Goal: Task Accomplishment & Management: Use online tool/utility

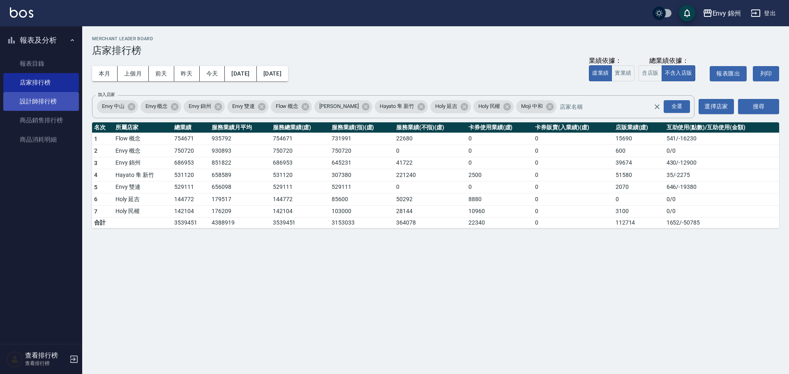
click at [47, 109] on link "設計師排行榜" at bounding box center [41, 101] width 76 height 19
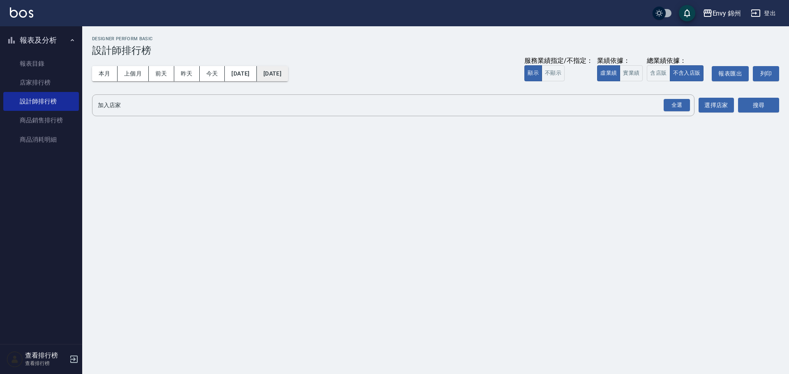
click at [288, 70] on button "[DATE]" at bounding box center [272, 73] width 31 height 15
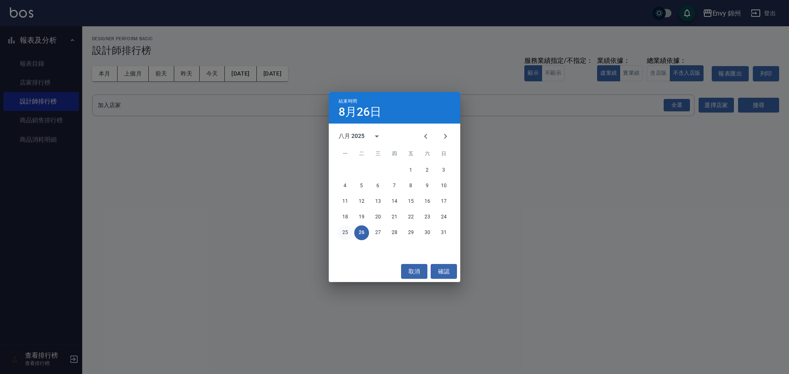
click at [345, 234] on button "25" at bounding box center [345, 233] width 15 height 15
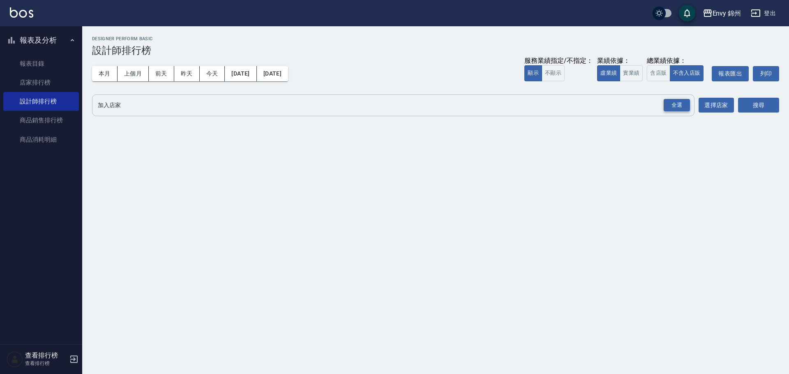
click at [678, 104] on div "全選" at bounding box center [676, 105] width 26 height 13
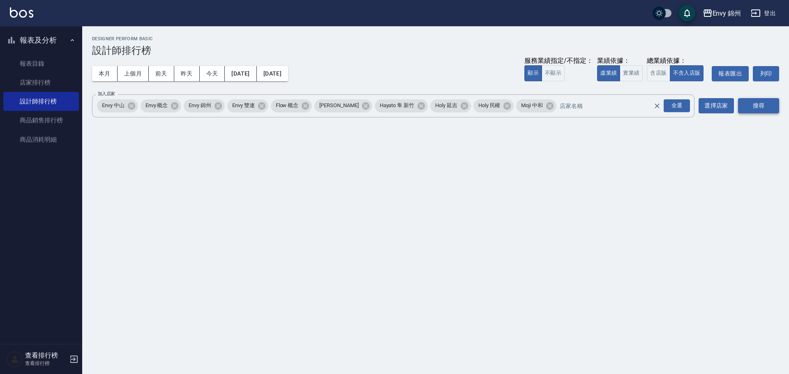
click at [750, 104] on button "搜尋" at bounding box center [758, 105] width 41 height 15
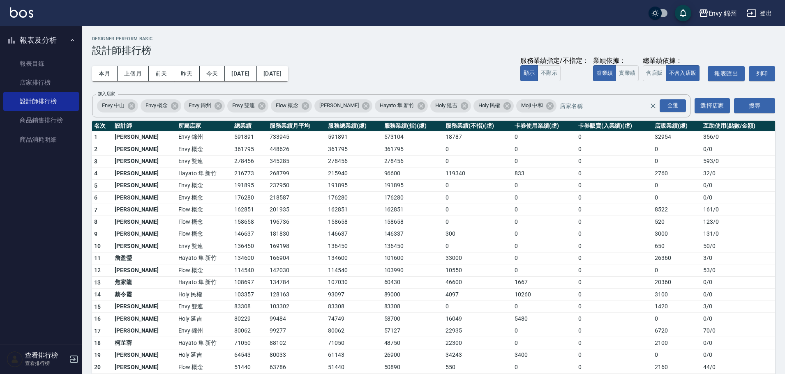
click at [761, 12] on button "登出" at bounding box center [759, 13] width 32 height 15
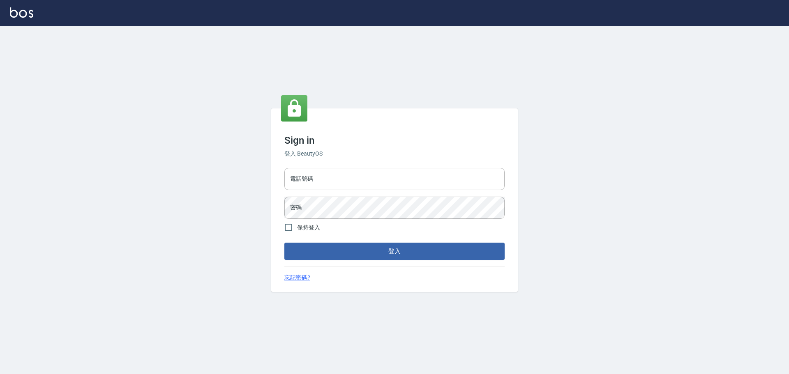
type input "9990001234567"
click at [345, 171] on input "9990001234567" at bounding box center [394, 179] width 220 height 22
type input "25153595"
click at [404, 256] on button "登入" at bounding box center [394, 251] width 220 height 17
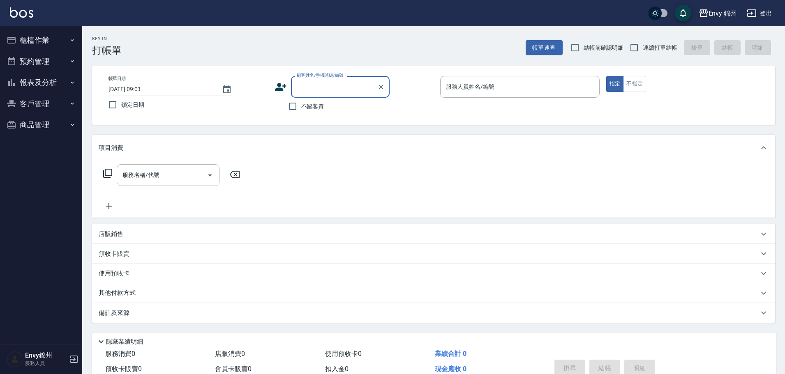
click at [59, 78] on button "報表及分析" at bounding box center [41, 82] width 76 height 21
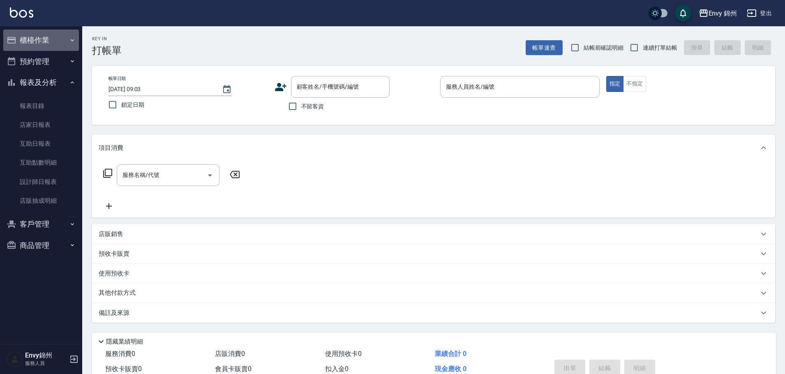
click at [40, 46] on button "櫃檯作業" at bounding box center [41, 40] width 76 height 21
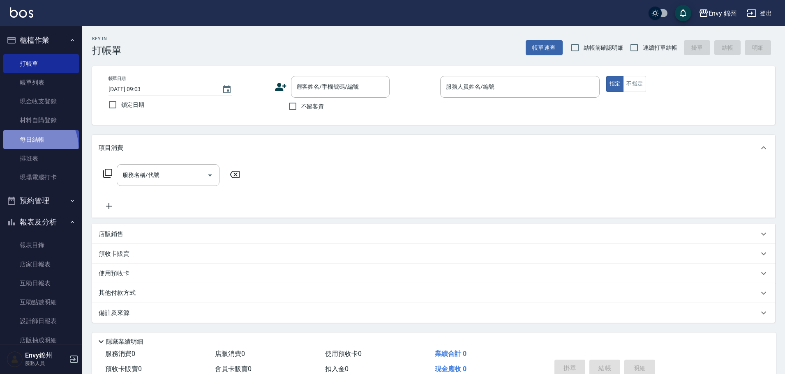
click at [30, 147] on link "每日結帳" at bounding box center [41, 139] width 76 height 19
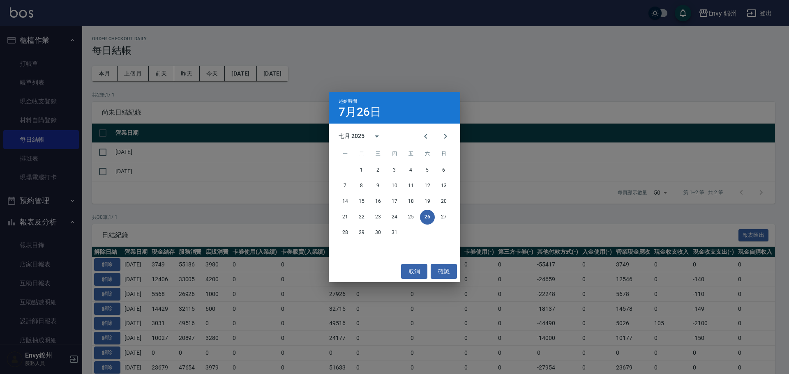
click at [101, 71] on div "起始時間 7月26日 七月 2025 一 二 三 四 五 六 日 1 2 3 4 5 6 7 8 9 10 11 12 13 14 15 16 17 18 1…" at bounding box center [394, 187] width 789 height 374
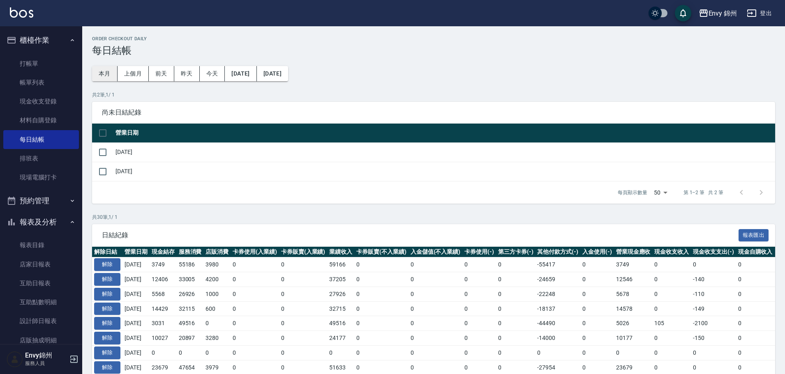
click at [97, 75] on button "本月" at bounding box center [104, 73] width 25 height 15
click at [255, 72] on button "[DATE]" at bounding box center [241, 73] width 32 height 15
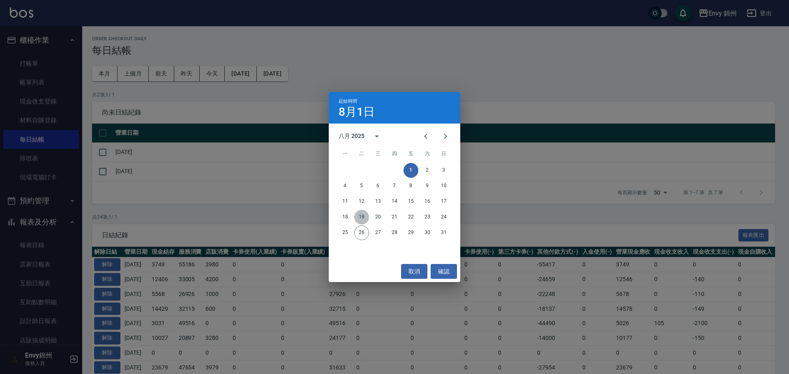
click at [360, 217] on button "19" at bounding box center [361, 217] width 15 height 15
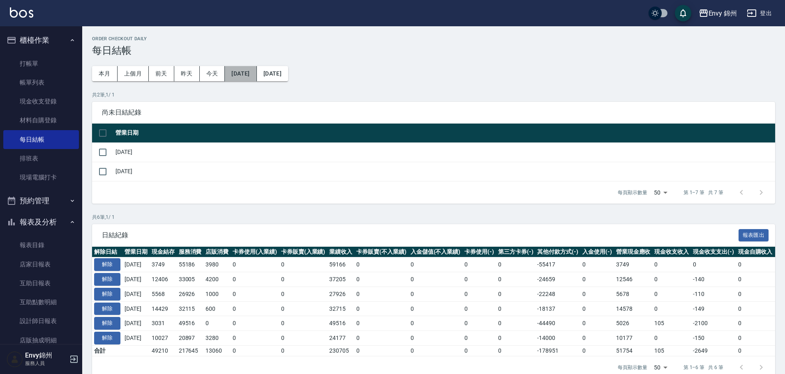
click at [256, 67] on button "[DATE]" at bounding box center [241, 73] width 32 height 15
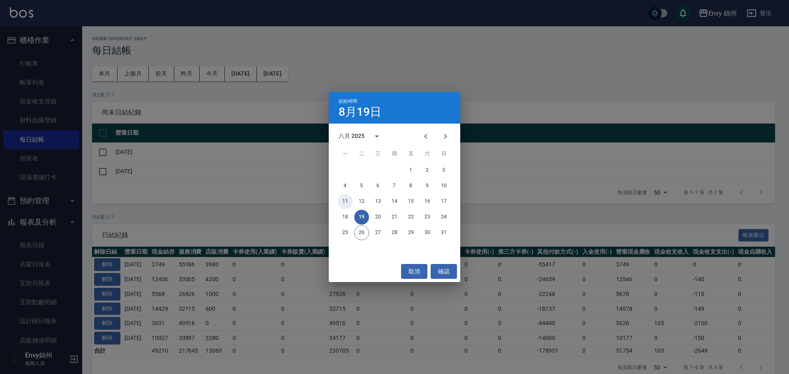
click at [346, 200] on button "11" at bounding box center [345, 201] width 15 height 15
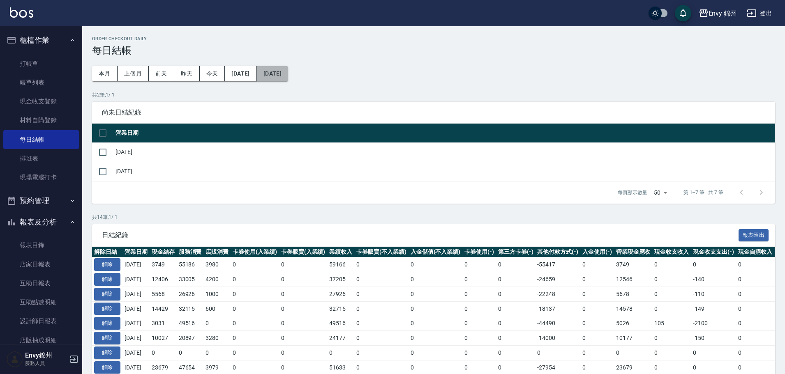
click at [288, 78] on button "2025/08/31" at bounding box center [272, 73] width 31 height 15
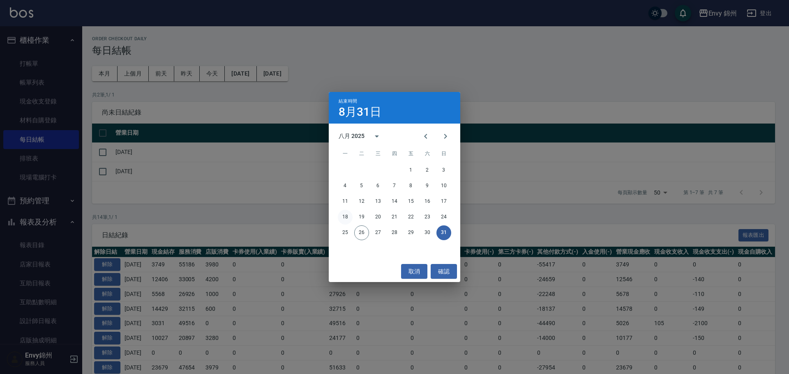
click at [345, 215] on button "18" at bounding box center [345, 217] width 15 height 15
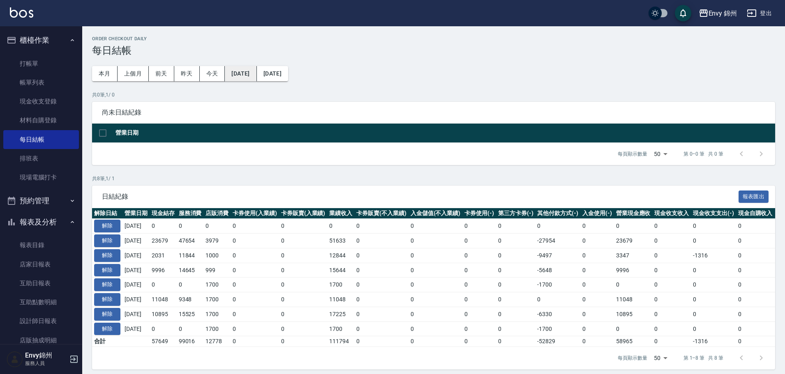
click at [256, 70] on button "[DATE]" at bounding box center [241, 73] width 32 height 15
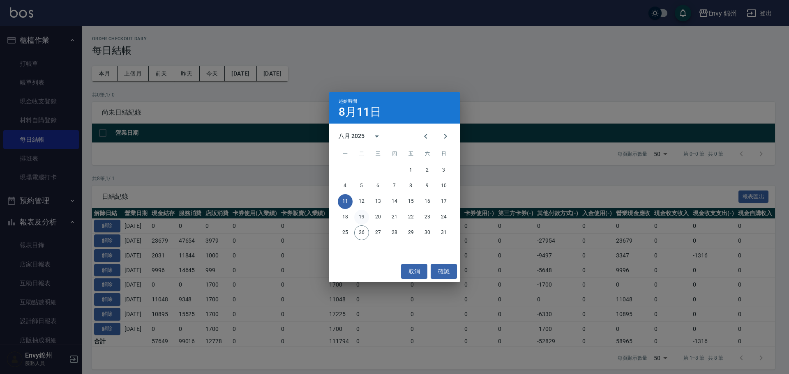
click at [361, 216] on button "19" at bounding box center [361, 217] width 15 height 15
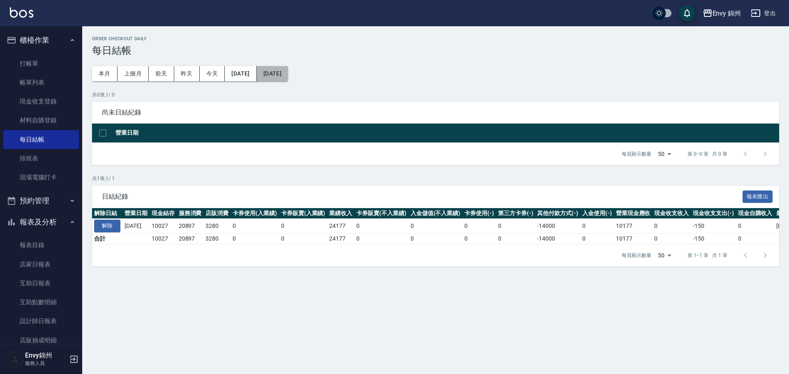
click at [288, 77] on button "[DATE]" at bounding box center [272, 73] width 31 height 15
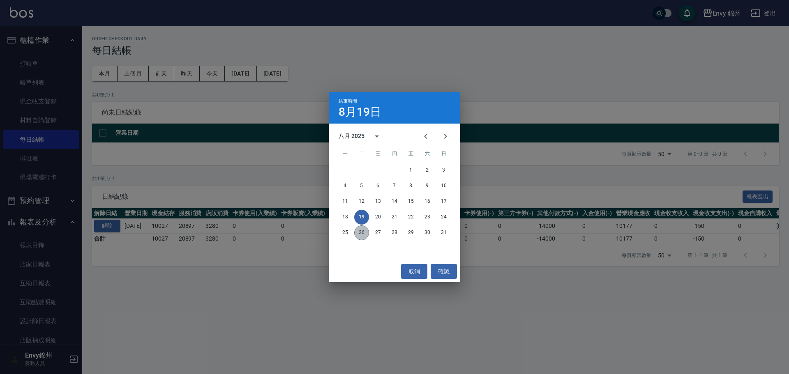
click at [356, 232] on button "26" at bounding box center [361, 233] width 15 height 15
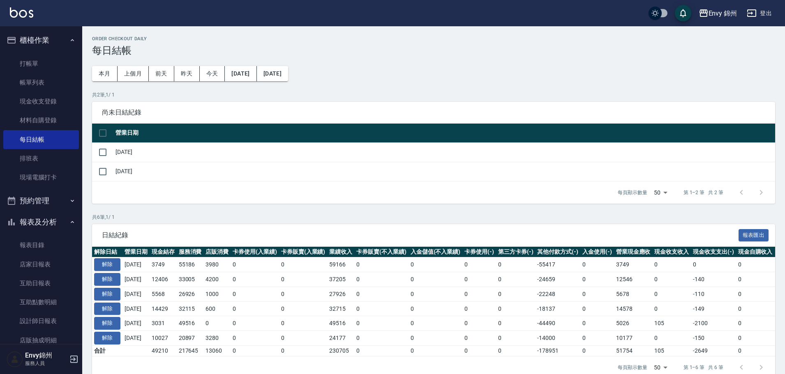
scroll to position [21, 0]
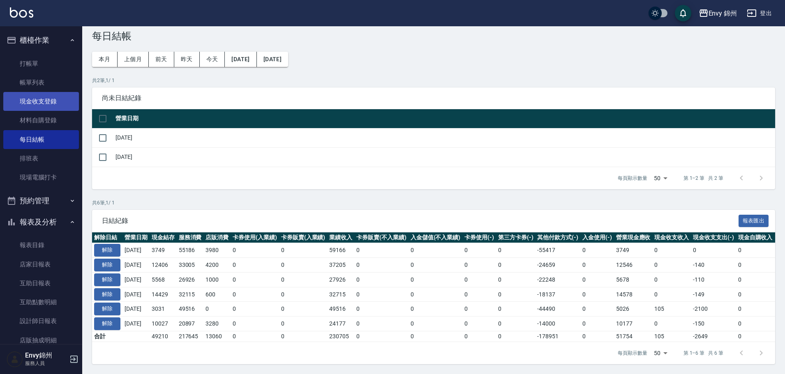
click at [46, 110] on link "現金收支登錄" at bounding box center [41, 101] width 76 height 19
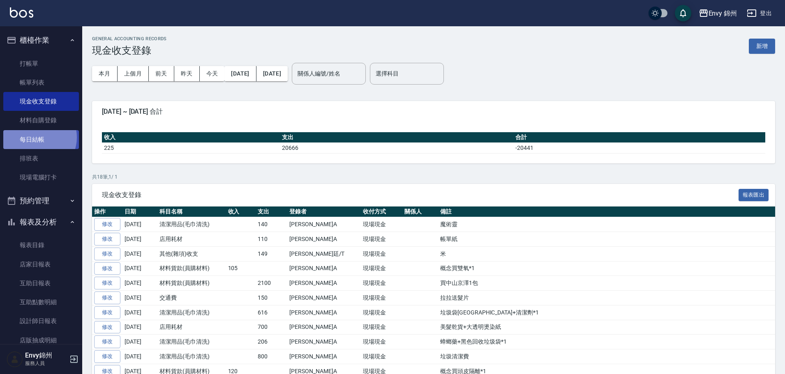
click at [37, 137] on link "每日結帳" at bounding box center [41, 139] width 76 height 19
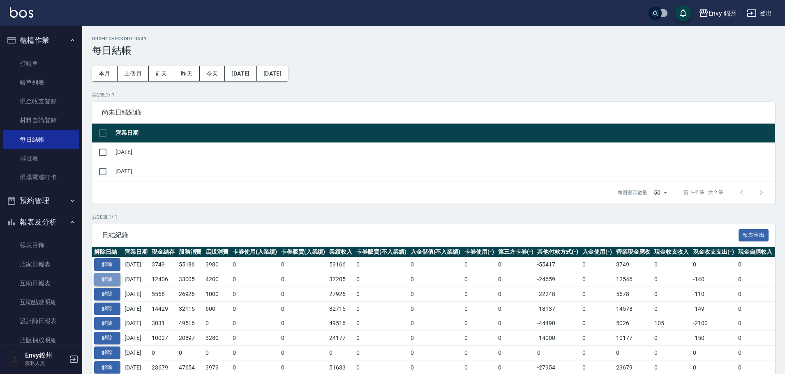
click at [113, 279] on button "解除" at bounding box center [107, 279] width 26 height 13
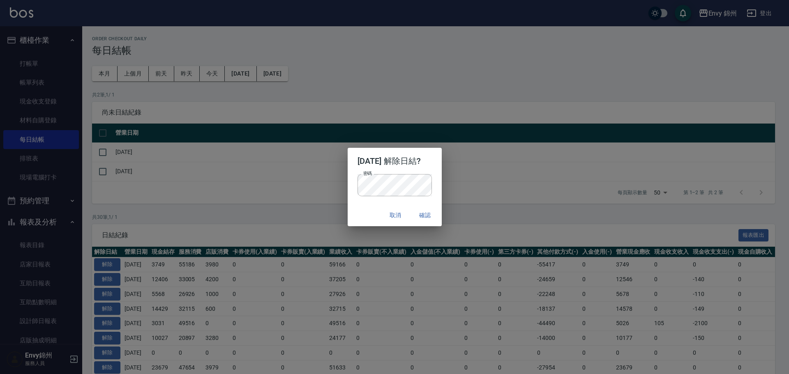
click at [365, 212] on div "取消 確認" at bounding box center [395, 216] width 94 height 22
click at [438, 213] on button "確認" at bounding box center [425, 215] width 26 height 15
click at [424, 212] on button "確認" at bounding box center [425, 215] width 26 height 15
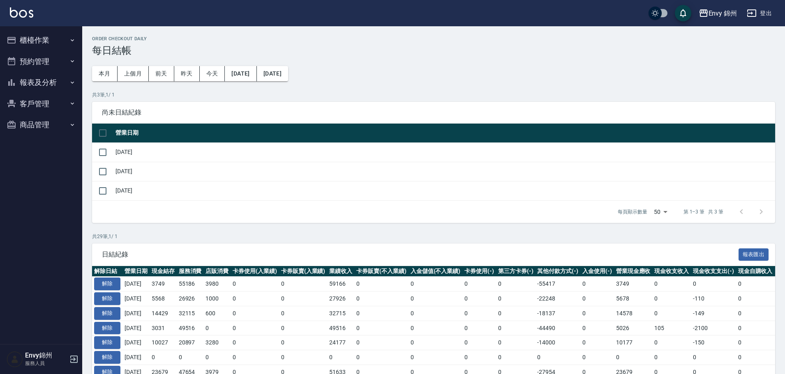
click at [32, 40] on button "櫃檯作業" at bounding box center [41, 40] width 76 height 21
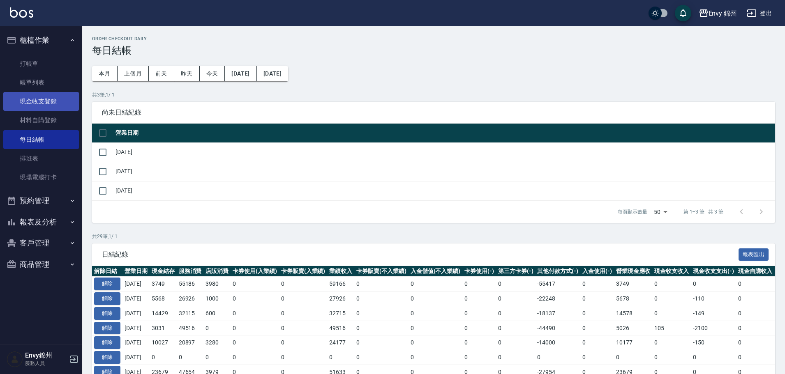
click at [31, 105] on link "現金收支登錄" at bounding box center [41, 101] width 76 height 19
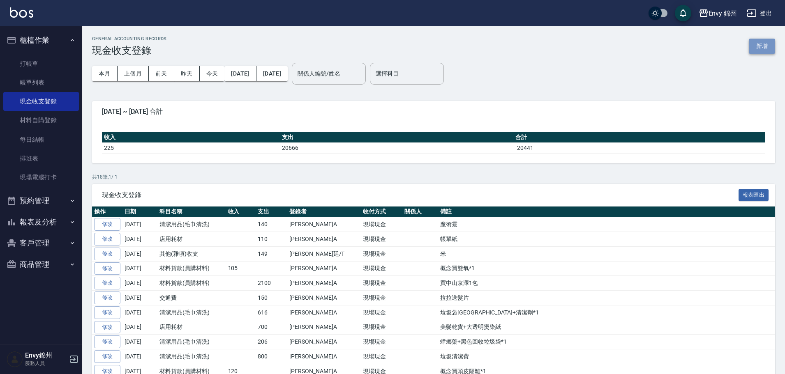
click at [759, 47] on button "新增" at bounding box center [761, 46] width 26 height 15
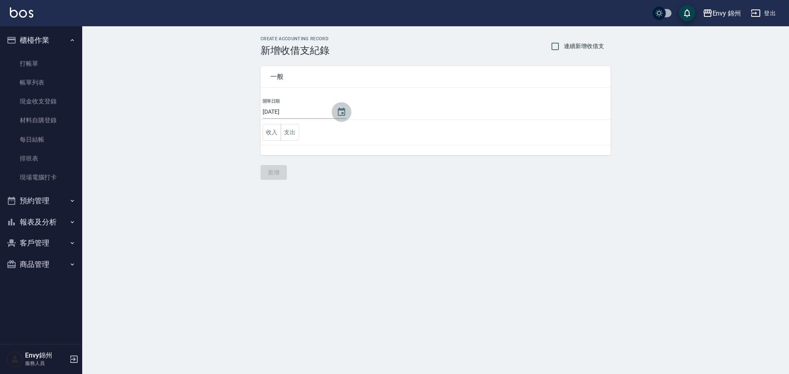
click at [336, 113] on icon "Choose date, selected date is 2025-08-26" at bounding box center [341, 112] width 10 height 10
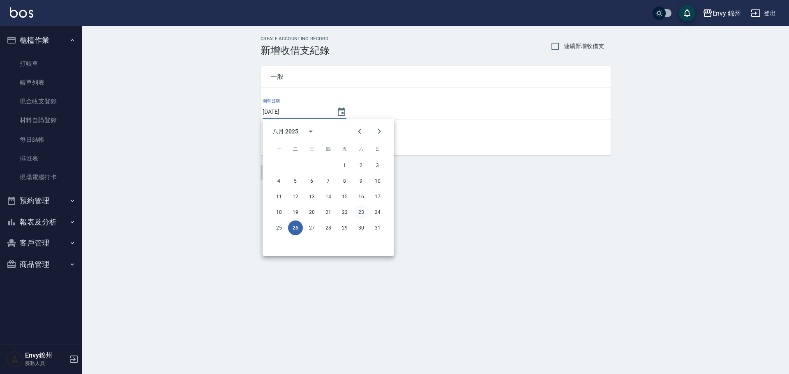
click at [356, 211] on div "18 19 20 21 22 23 24" at bounding box center [327, 212] width 131 height 15
click at [359, 211] on button "23" at bounding box center [361, 212] width 15 height 15
type input "[DATE]"
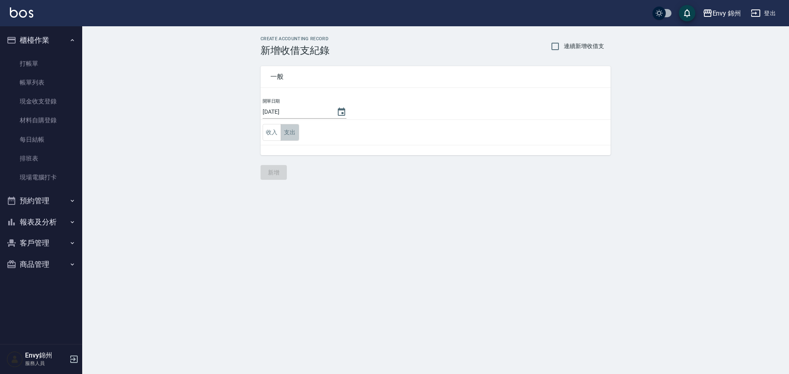
click at [290, 132] on button "支出" at bounding box center [290, 132] width 18 height 17
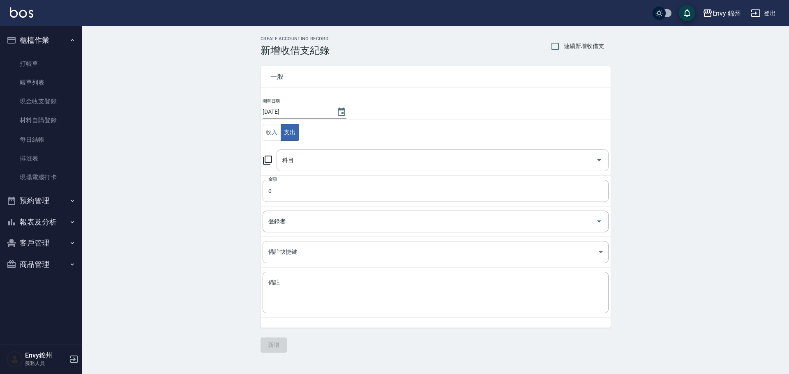
click at [294, 157] on input "科目" at bounding box center [436, 160] width 312 height 14
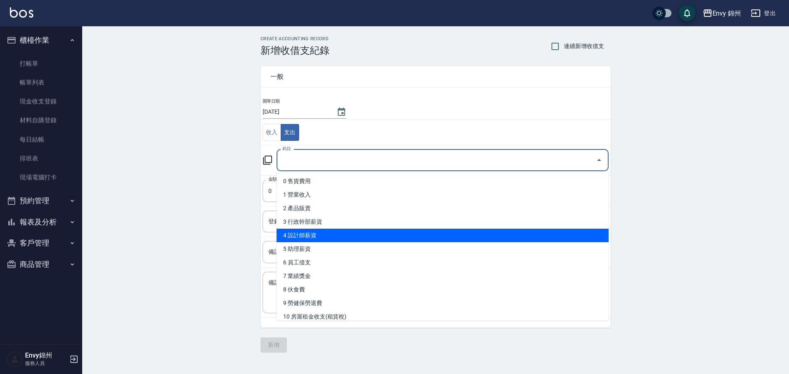
click at [343, 240] on li "4 設計師薪資" at bounding box center [442, 236] width 332 height 14
type input "4 設計師薪資"
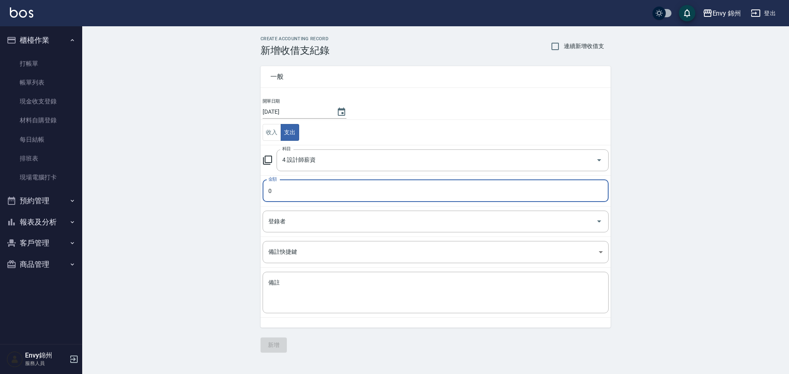
click at [314, 193] on input "0" at bounding box center [435, 191] width 346 height 22
type input "06000"
click at [337, 220] on input "登錄者" at bounding box center [429, 221] width 326 height 14
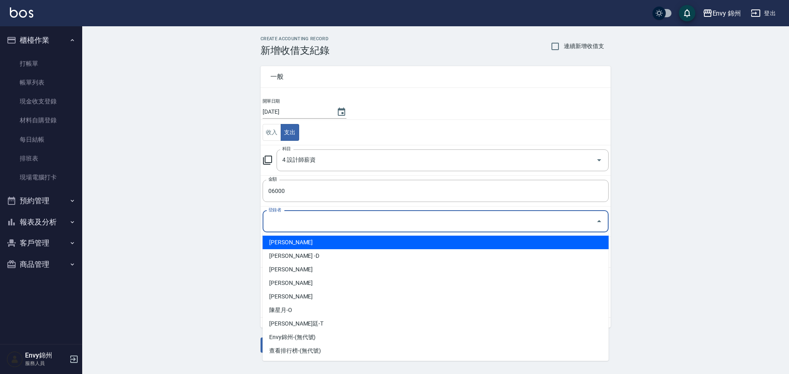
click at [325, 240] on li "[PERSON_NAME]" at bounding box center [435, 243] width 346 height 14
type input "[PERSON_NAME]"
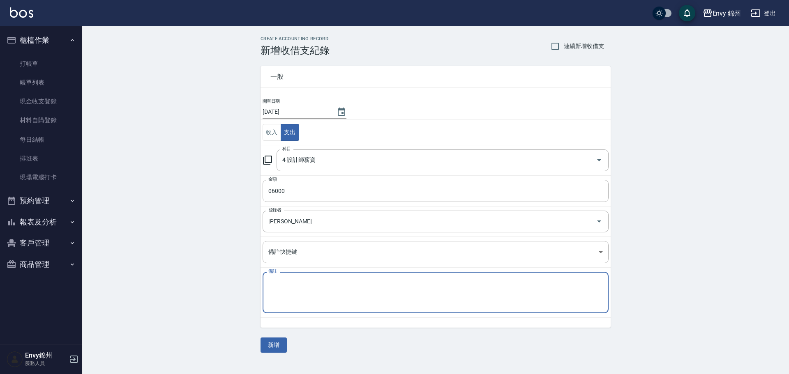
click at [341, 291] on textarea "備註" at bounding box center [435, 293] width 334 height 28
type textarea "W"
type textarea "廷哥借支8月份"
click at [269, 339] on button "新增" at bounding box center [273, 345] width 26 height 15
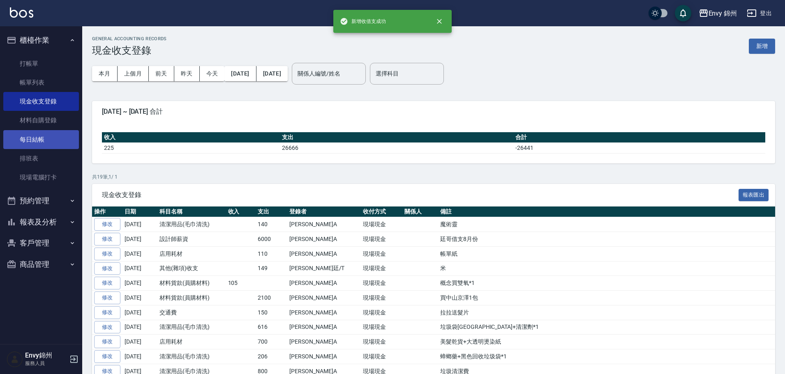
click at [36, 138] on link "每日結帳" at bounding box center [41, 139] width 76 height 19
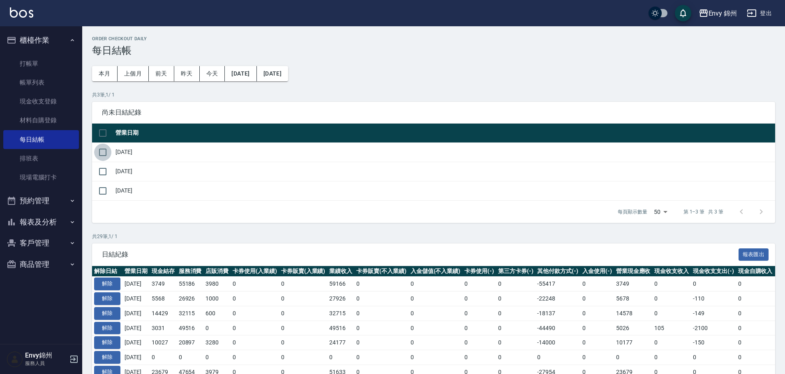
click at [104, 157] on input "checkbox" at bounding box center [102, 152] width 17 height 17
checkbox input "true"
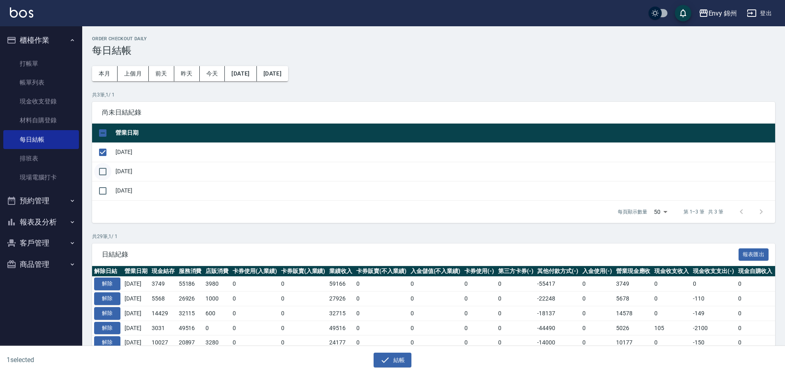
click at [107, 170] on input "checkbox" at bounding box center [102, 171] width 17 height 17
checkbox input "true"
click at [405, 362] on button "結帳" at bounding box center [392, 360] width 38 height 15
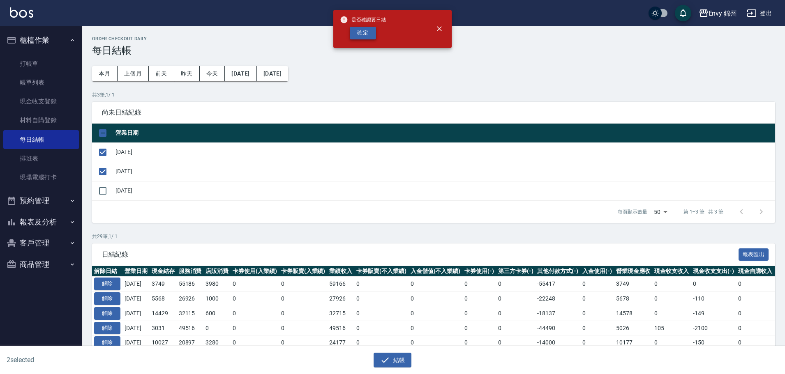
click at [365, 39] on button "確定" at bounding box center [363, 33] width 26 height 13
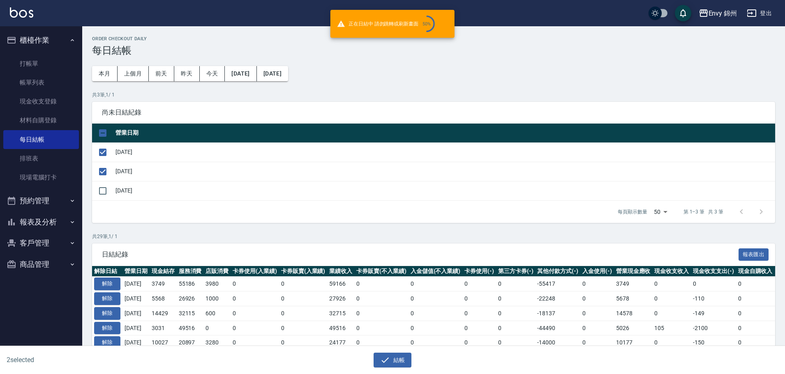
checkbox input "false"
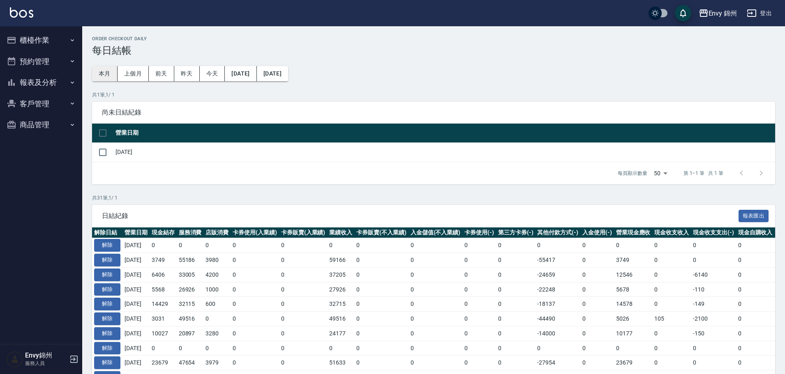
click at [104, 74] on button "本月" at bounding box center [104, 73] width 25 height 15
click at [246, 69] on button "[DATE]" at bounding box center [241, 73] width 32 height 15
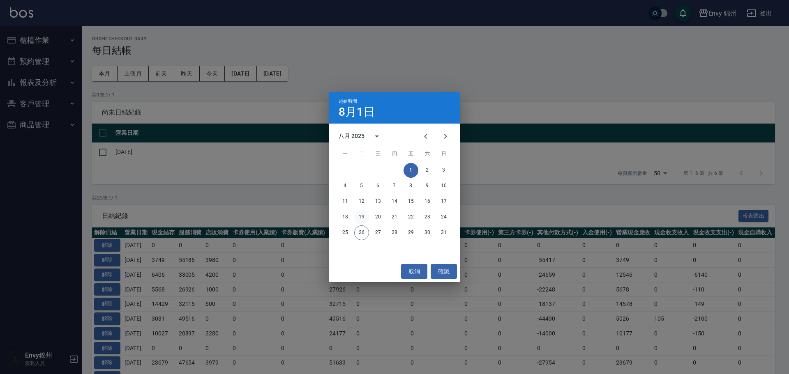
click at [360, 217] on button "19" at bounding box center [361, 217] width 15 height 15
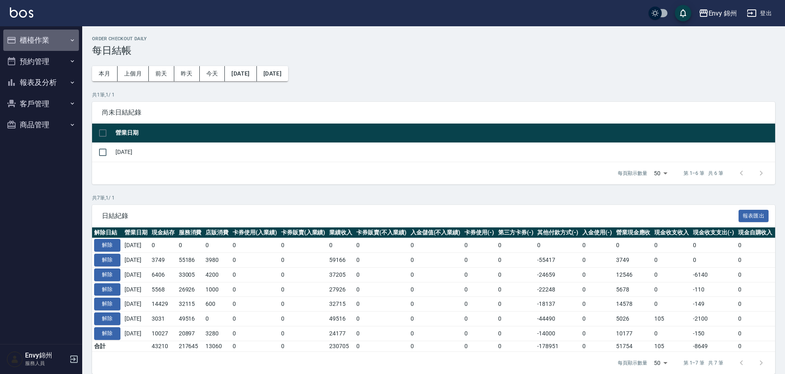
click at [34, 36] on button "櫃檯作業" at bounding box center [41, 40] width 76 height 21
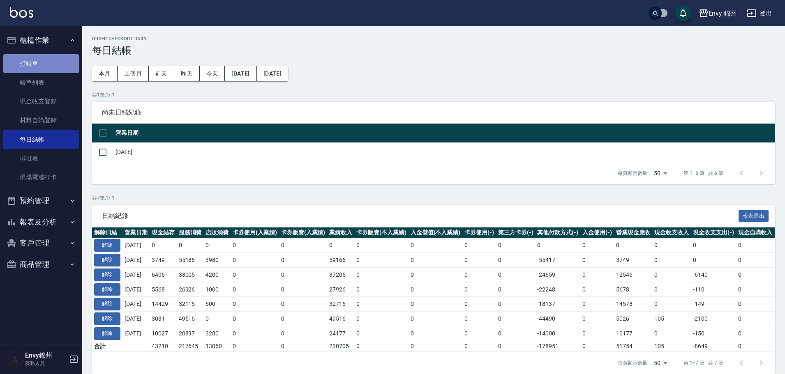
click at [32, 64] on link "打帳單" at bounding box center [41, 63] width 76 height 19
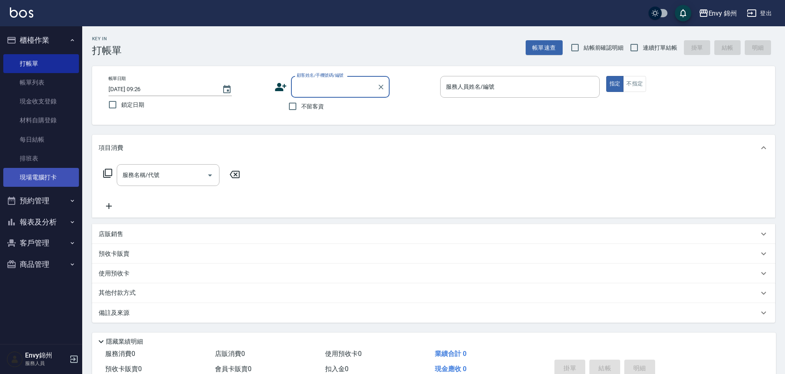
click at [44, 186] on link "現場電腦打卡" at bounding box center [41, 177] width 76 height 19
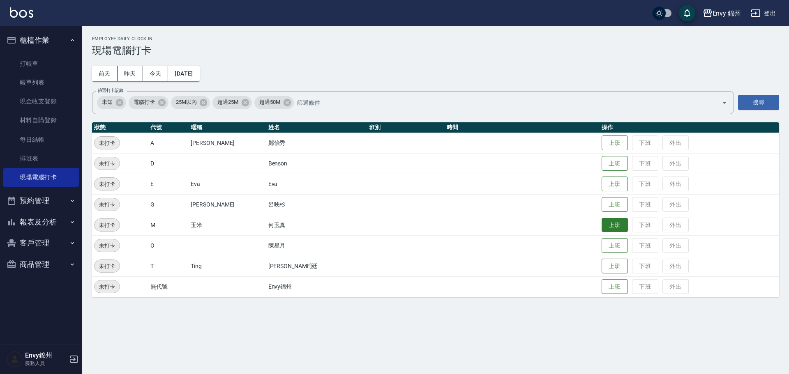
click at [601, 228] on button "上班" at bounding box center [614, 225] width 26 height 14
